Goal: Task Accomplishment & Management: Manage account settings

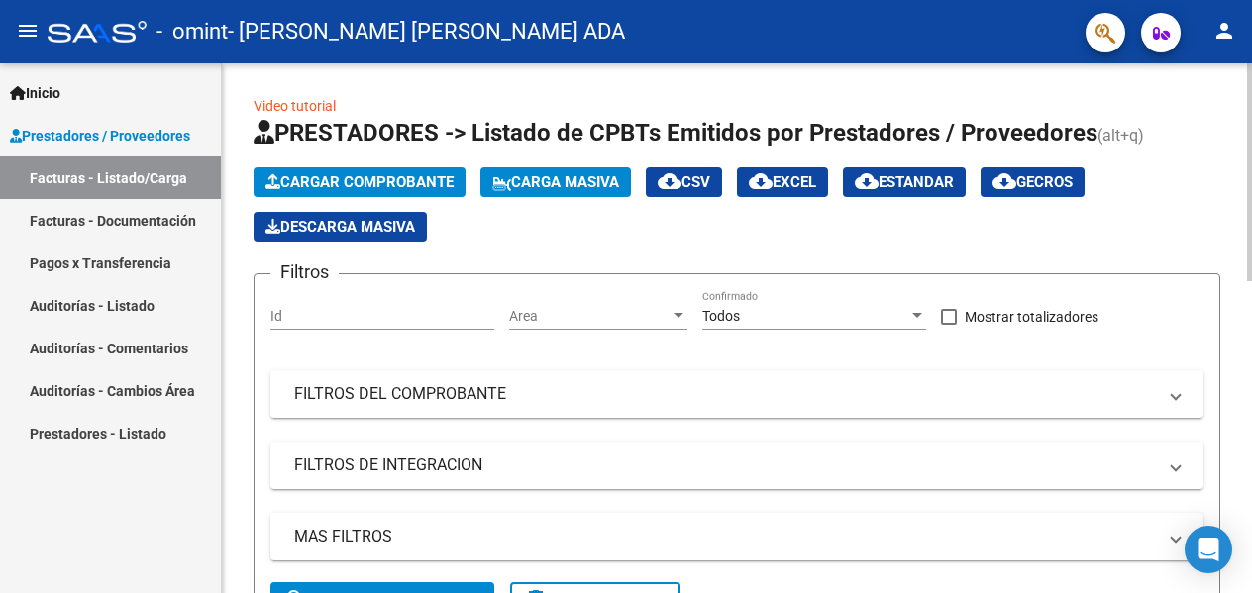
click at [593, 246] on app-list-header "PRESTADORES -> Listado de CPBTs Emitidos por Prestadores / Proveedores (alt+q) …" at bounding box center [737, 375] width 967 height 516
click at [664, 51] on div "- omint - [PERSON_NAME] [PERSON_NAME] ADA" at bounding box center [559, 32] width 1022 height 44
click at [1234, 35] on mat-icon "person" at bounding box center [1225, 31] width 24 height 24
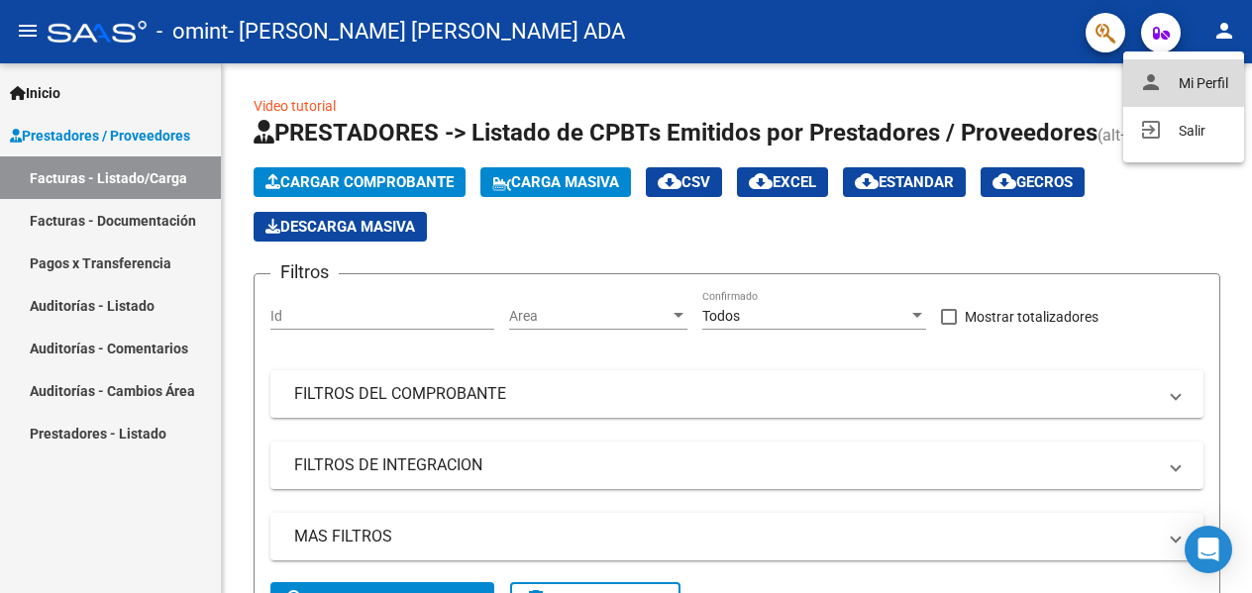
click at [1222, 71] on button "person Mi Perfil" at bounding box center [1183, 83] width 121 height 48
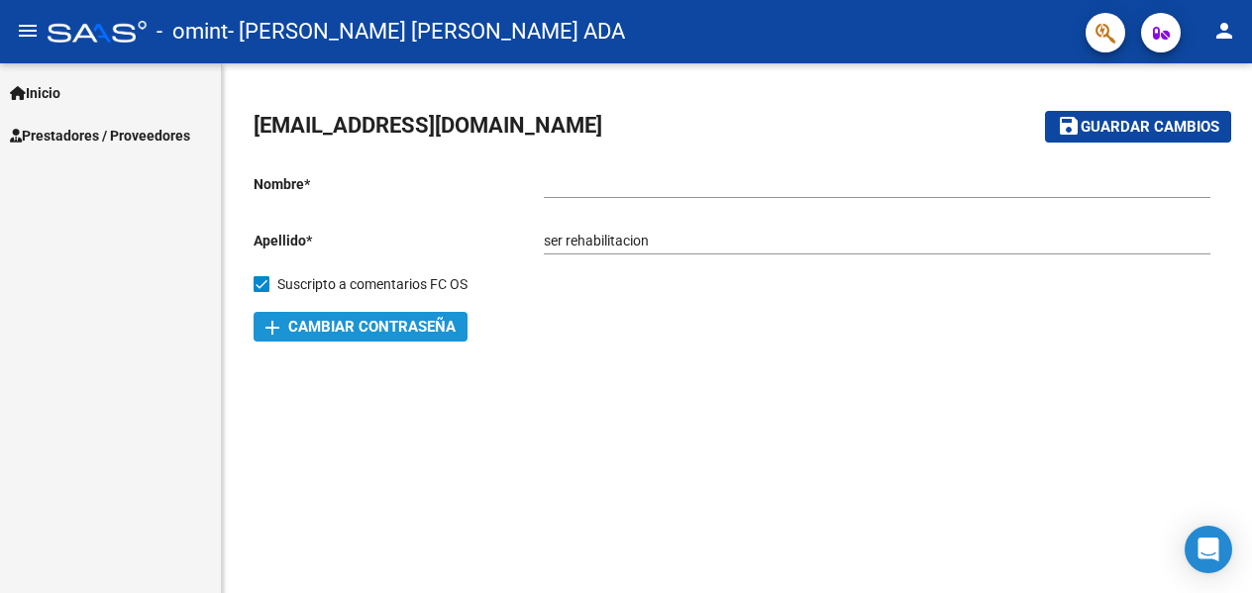
click at [358, 329] on span "add Cambiar Contraseña" at bounding box center [360, 327] width 190 height 18
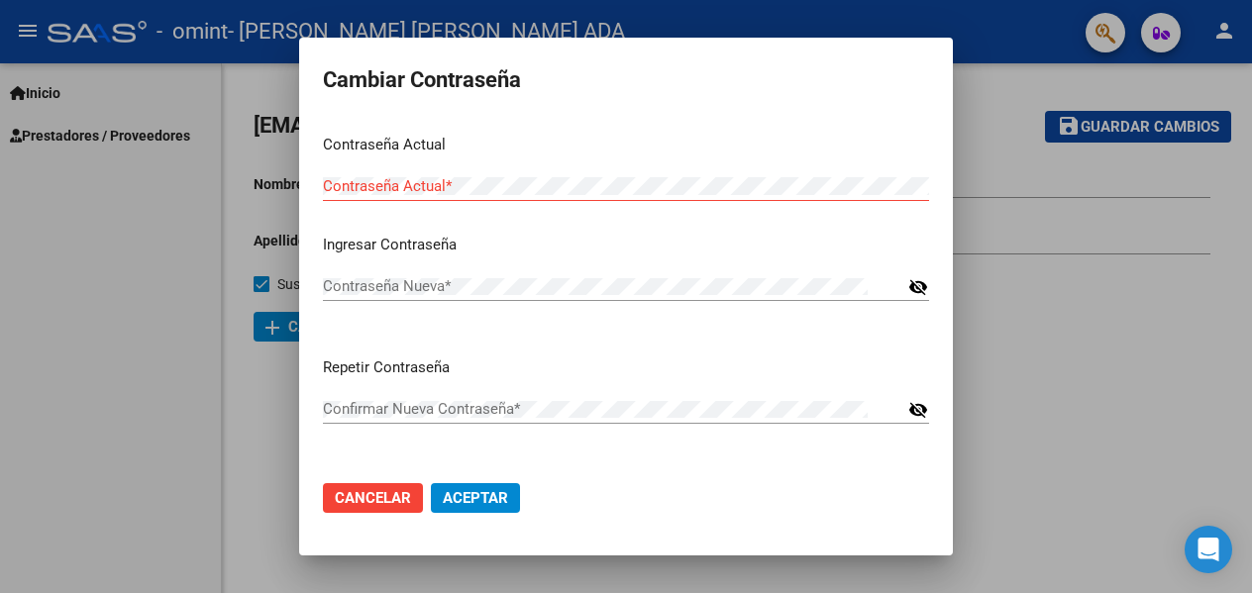
click at [998, 226] on div at bounding box center [626, 296] width 1252 height 593
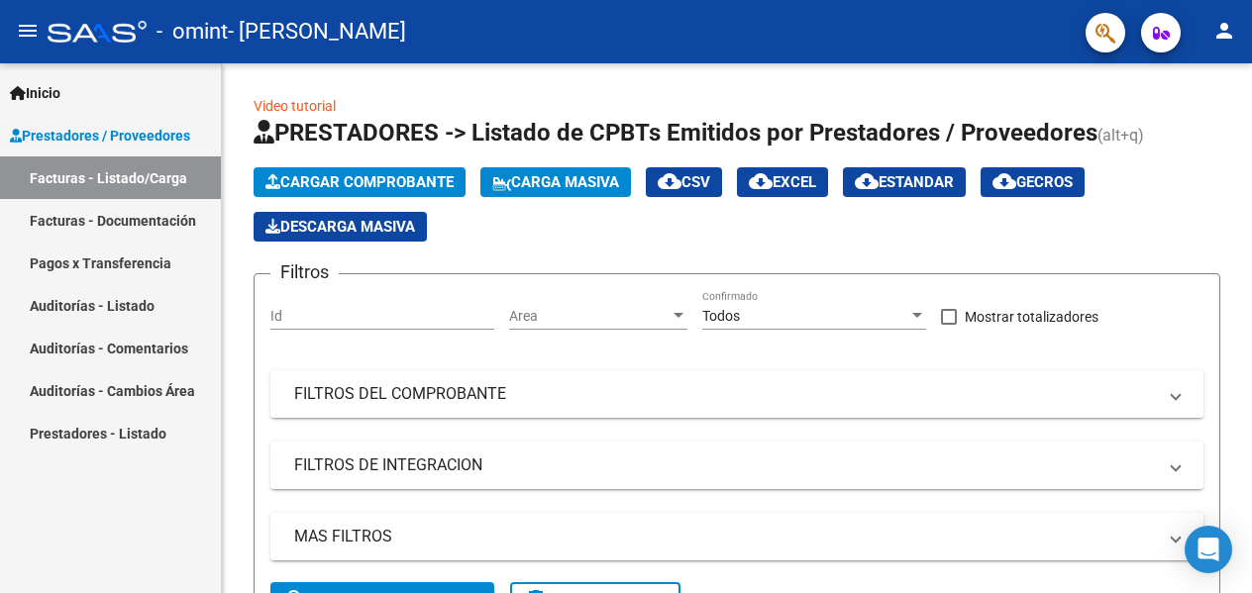
click at [1226, 32] on mat-icon "person" at bounding box center [1225, 31] width 24 height 24
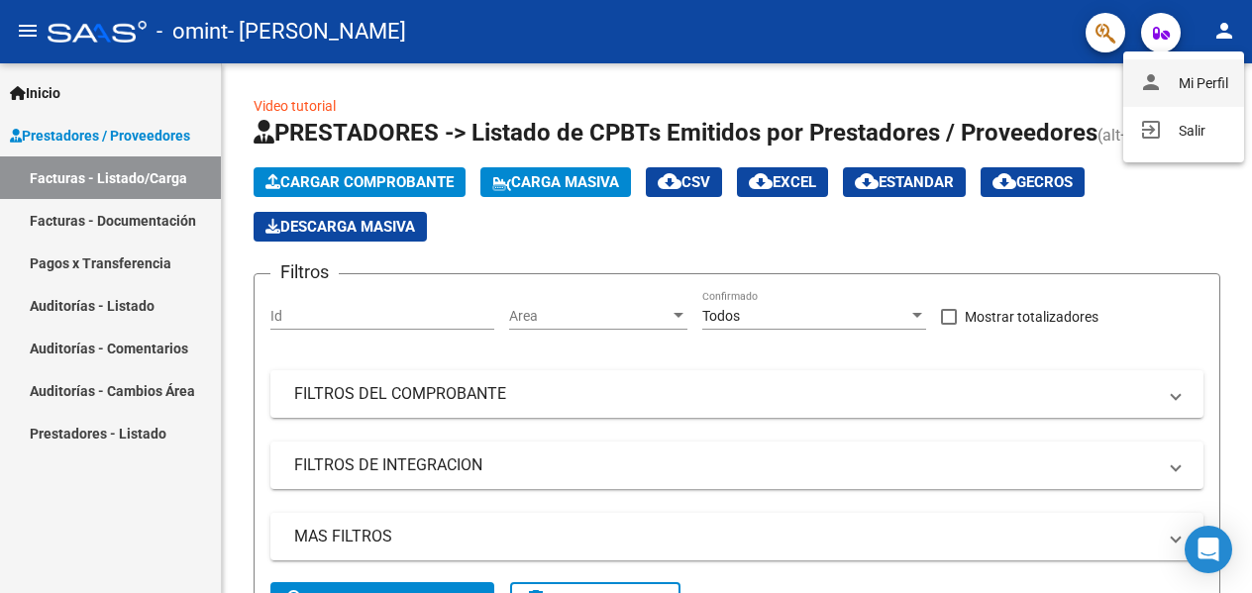
click at [1152, 87] on mat-icon "person" at bounding box center [1151, 82] width 24 height 24
